Goal: Transaction & Acquisition: Subscribe to service/newsletter

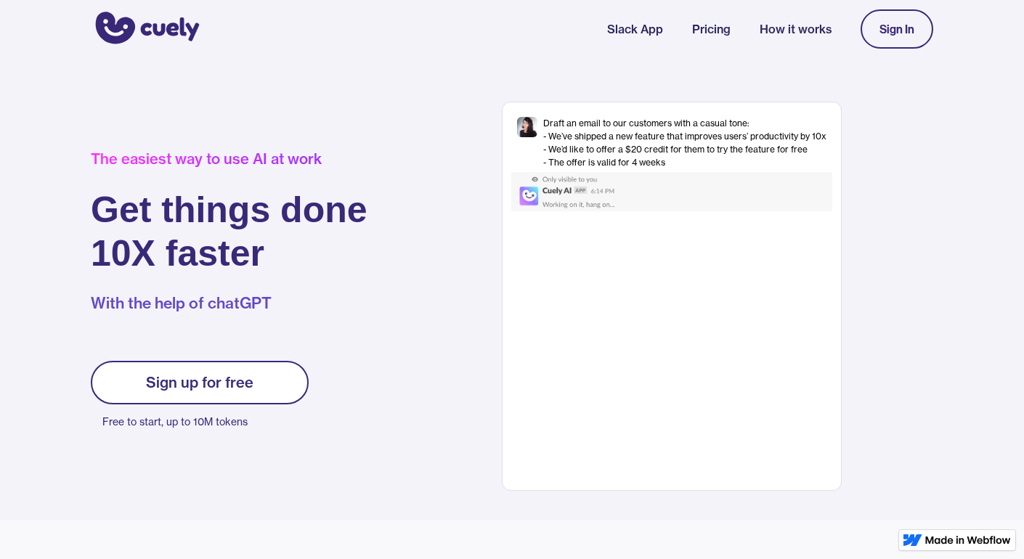
click at [867, 50] on div "Sign In" at bounding box center [896, 29] width 73 height 54
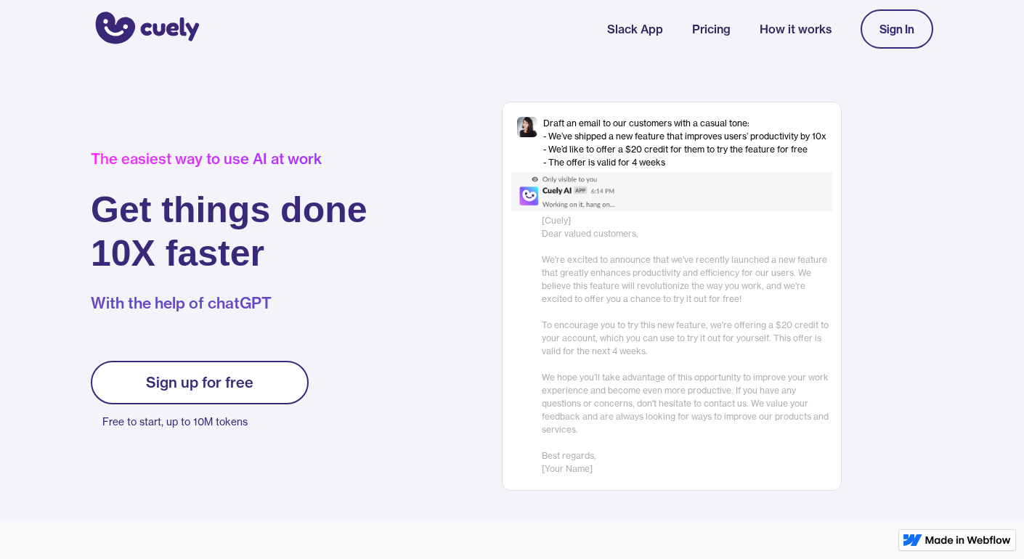
click at [238, 386] on div "Sign up for free" at bounding box center [199, 382] width 107 height 17
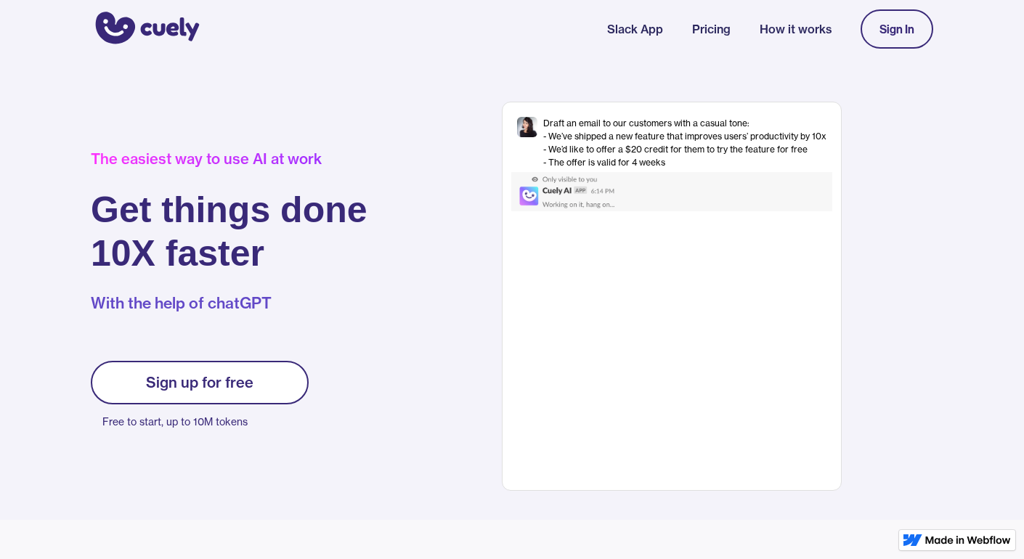
click at [248, 374] on div "Sign up for free" at bounding box center [199, 382] width 107 height 17
click at [195, 383] on div "Sign up for free" at bounding box center [199, 382] width 107 height 17
click at [271, 375] on link "Sign up for free" at bounding box center [200, 383] width 218 height 44
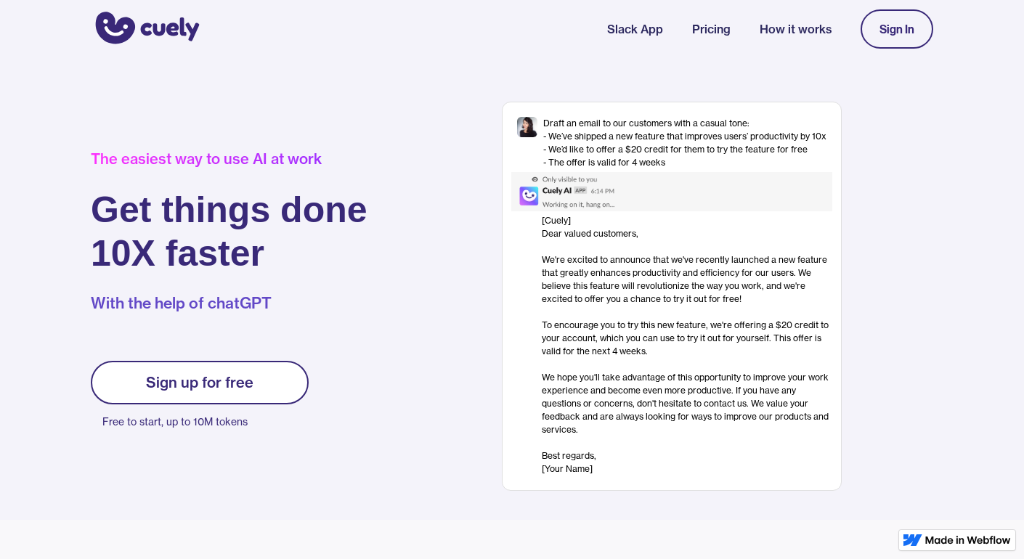
click at [261, 366] on link "Sign up for free" at bounding box center [200, 383] width 218 height 44
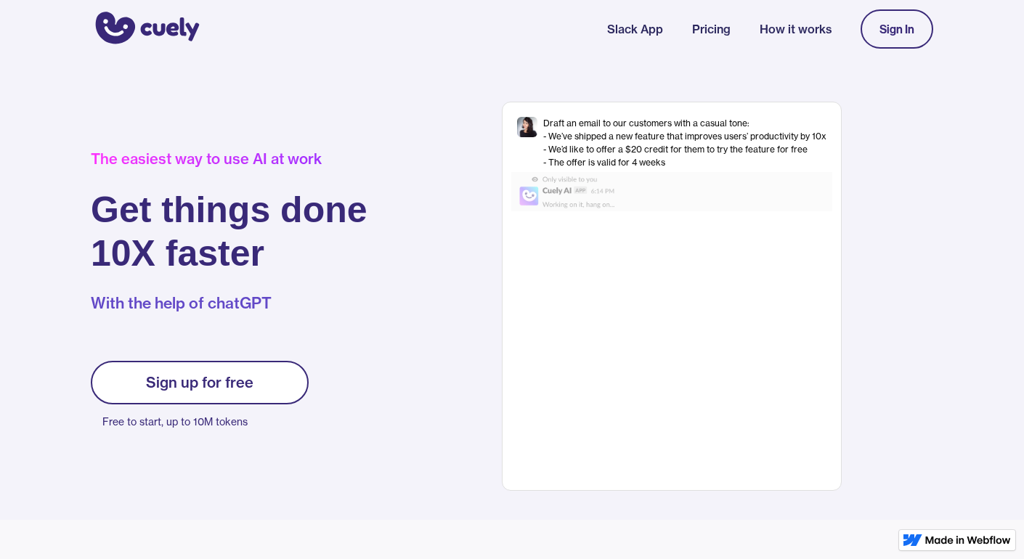
click at [889, 46] on link "Sign In" at bounding box center [896, 28] width 73 height 39
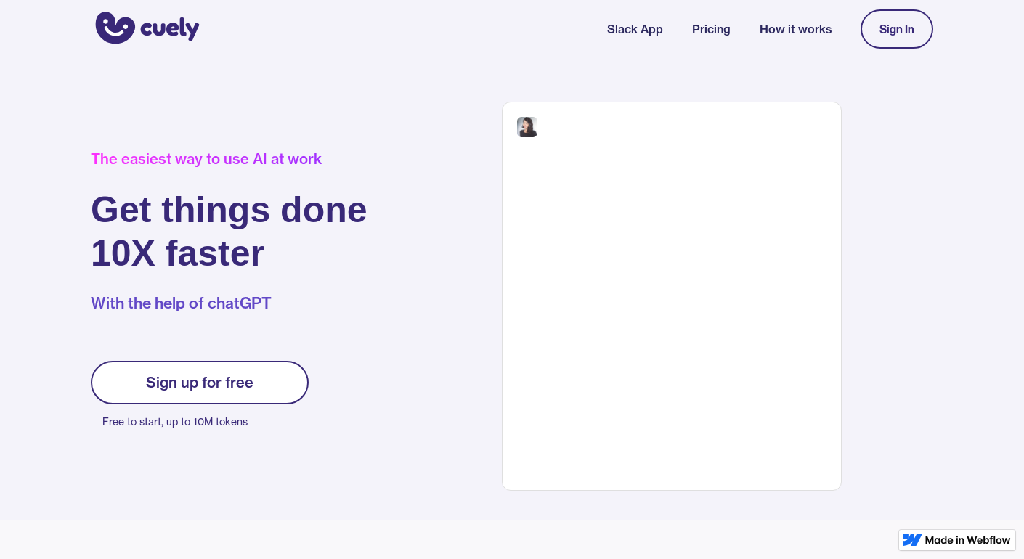
click at [909, 25] on div "Sign In" at bounding box center [896, 29] width 35 height 13
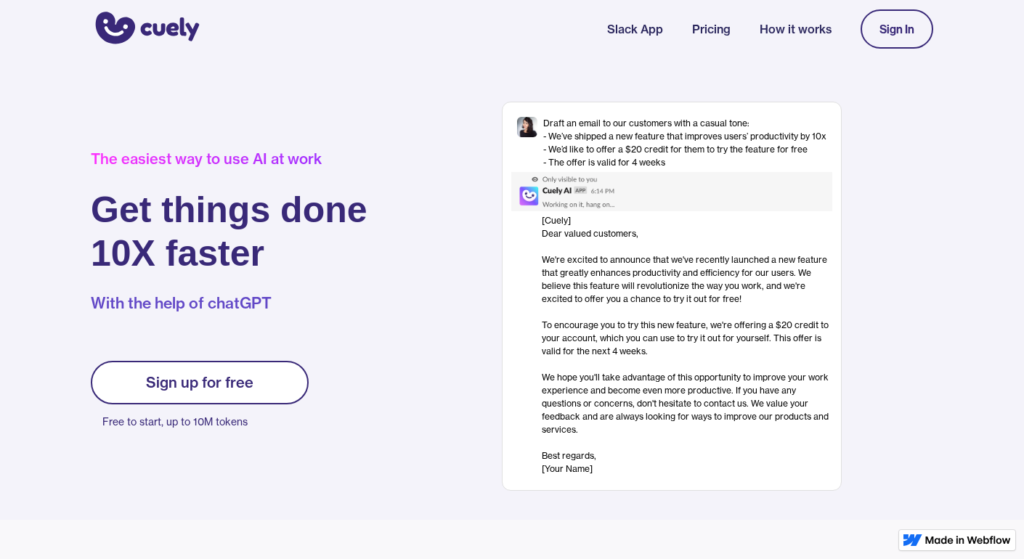
click at [204, 381] on div "Sign up for free" at bounding box center [199, 382] width 107 height 17
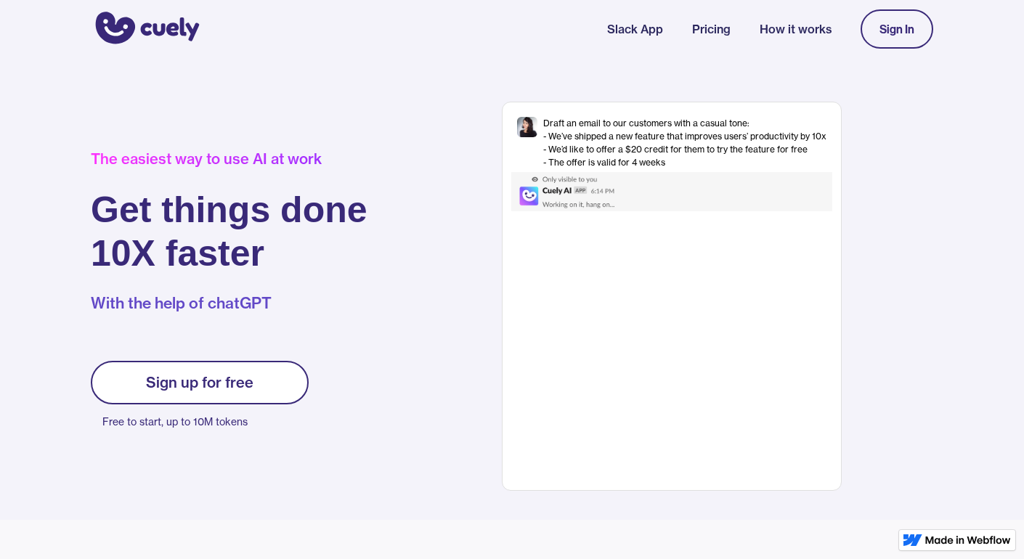
click at [890, 38] on link "Sign In" at bounding box center [896, 28] width 73 height 39
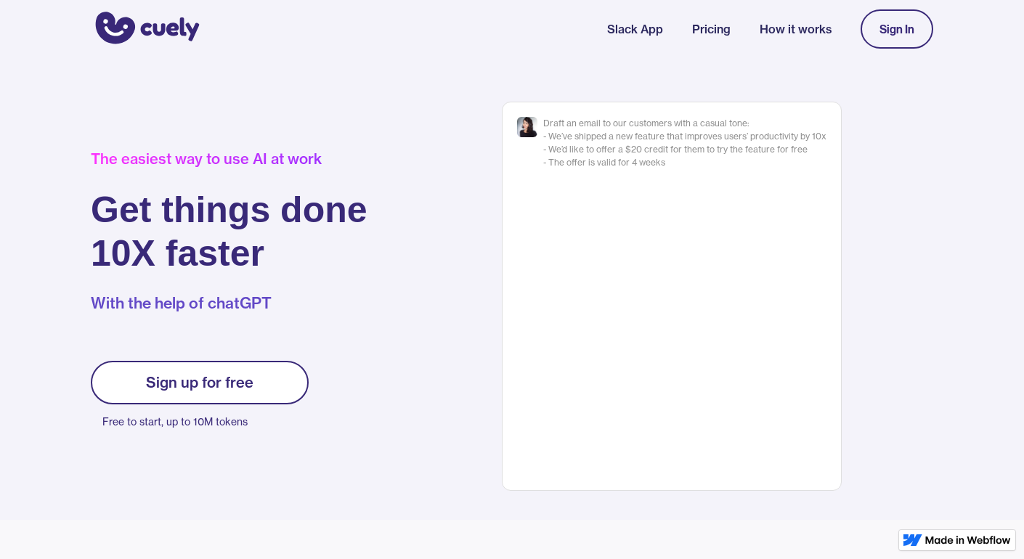
click at [234, 378] on div "Sign up for free" at bounding box center [199, 382] width 107 height 17
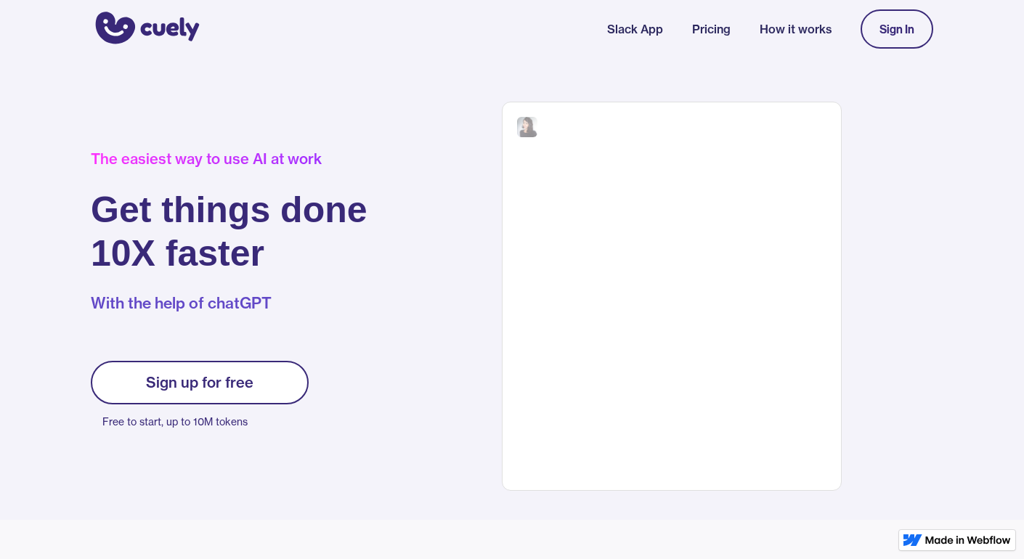
click at [234, 378] on div "Sign up for free" at bounding box center [199, 382] width 107 height 17
